Goal: Transaction & Acquisition: Purchase product/service

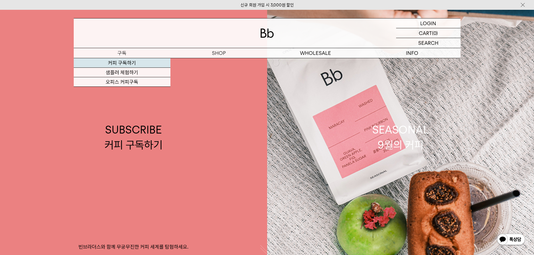
click at [123, 64] on link "커피 구독하기" at bounding box center [122, 63] width 97 height 10
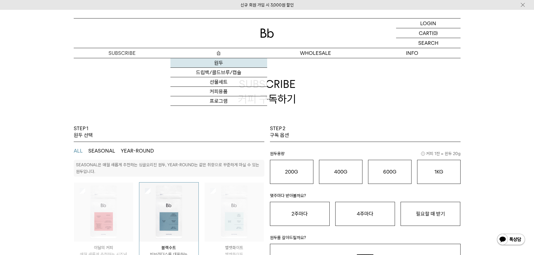
click at [221, 64] on link "원두" at bounding box center [218, 63] width 97 height 10
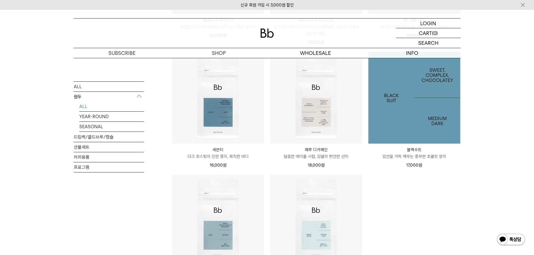
scroll to position [476, 0]
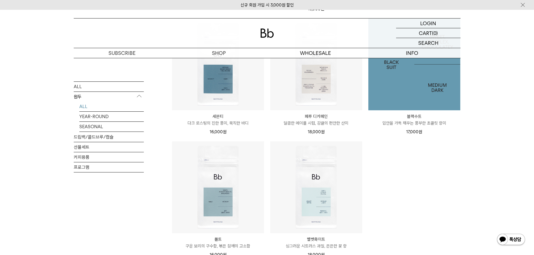
click at [422, 90] on img at bounding box center [414, 64] width 92 height 92
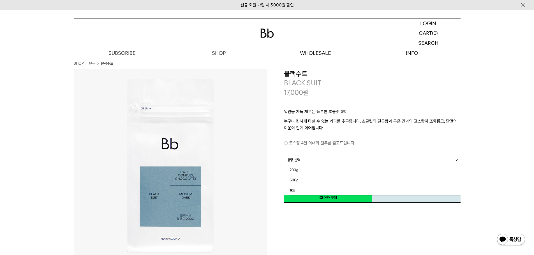
click at [368, 161] on link "= 용량 선택 =" at bounding box center [372, 160] width 177 height 10
click at [358, 179] on li "600g" at bounding box center [375, 180] width 171 height 10
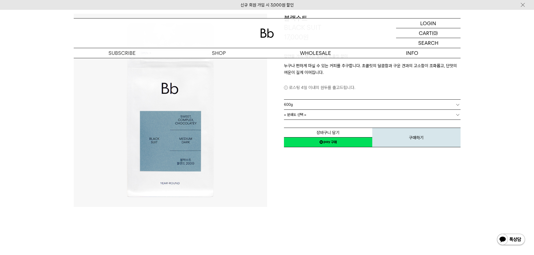
scroll to position [56, 0]
drag, startPoint x: 394, startPoint y: 137, endPoint x: 325, endPoint y: 16, distance: 139.0
click at [394, 137] on button "구매하기" at bounding box center [416, 137] width 88 height 20
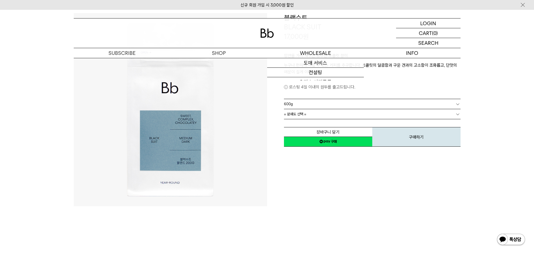
click at [321, 117] on link "= 분쇄도 선택 =" at bounding box center [372, 114] width 177 height 10
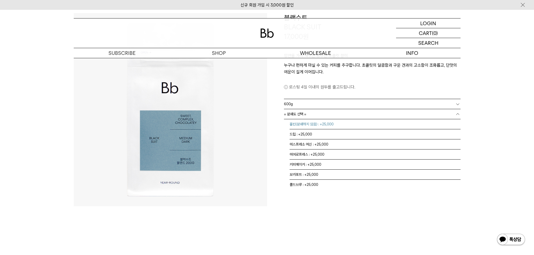
click at [316, 125] on li "홀빈(분쇄하지 않음) : +25,000" at bounding box center [375, 124] width 171 height 10
